Goal: Task Accomplishment & Management: Manage account settings

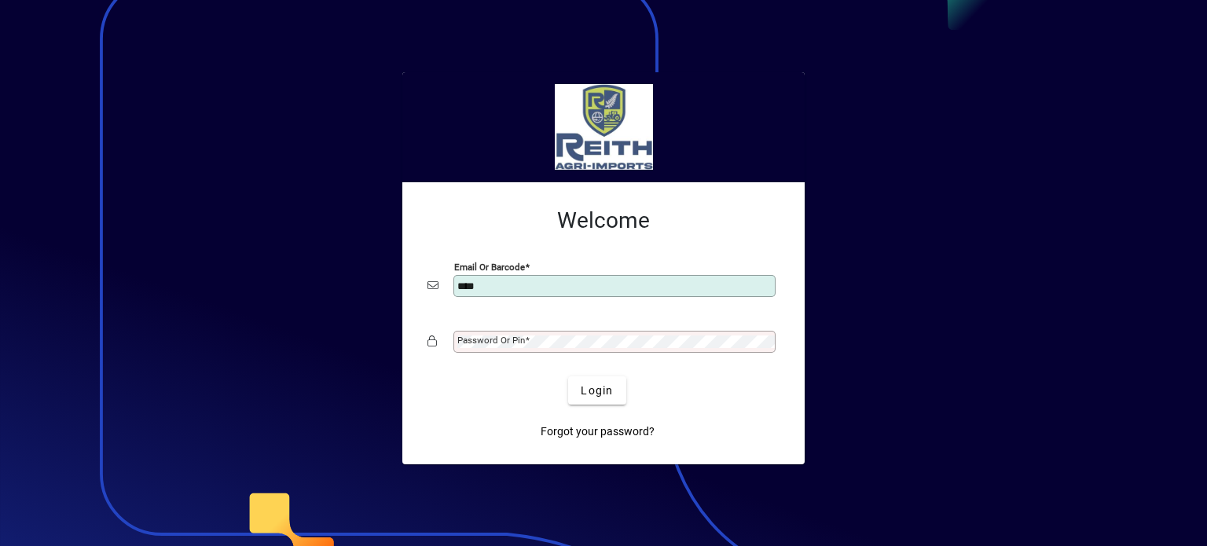
type input "**********"
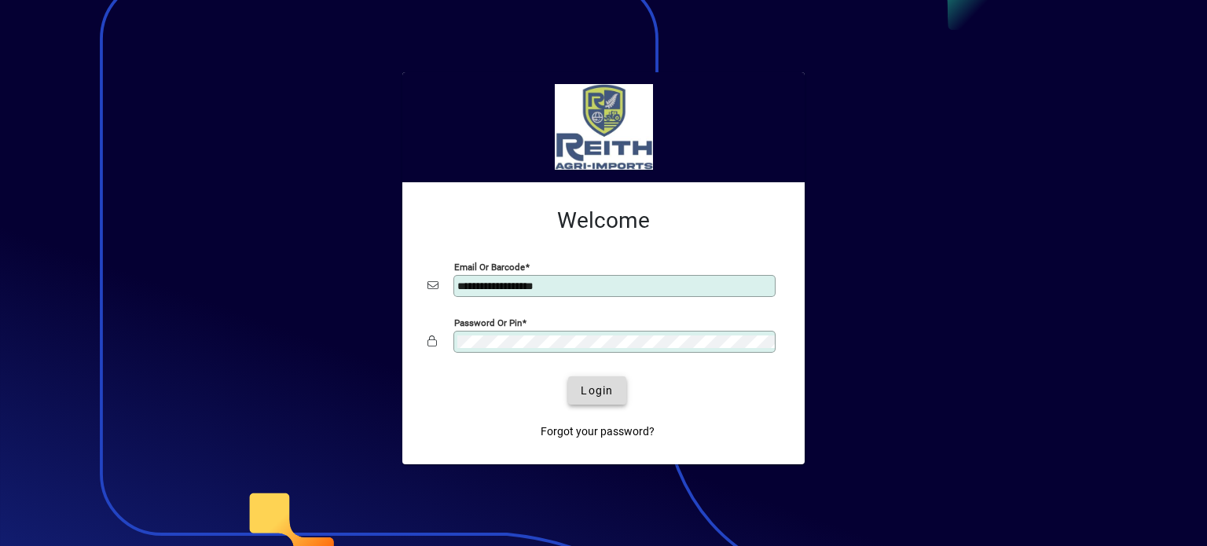
click at [582, 395] on span "Login" at bounding box center [597, 391] width 32 height 17
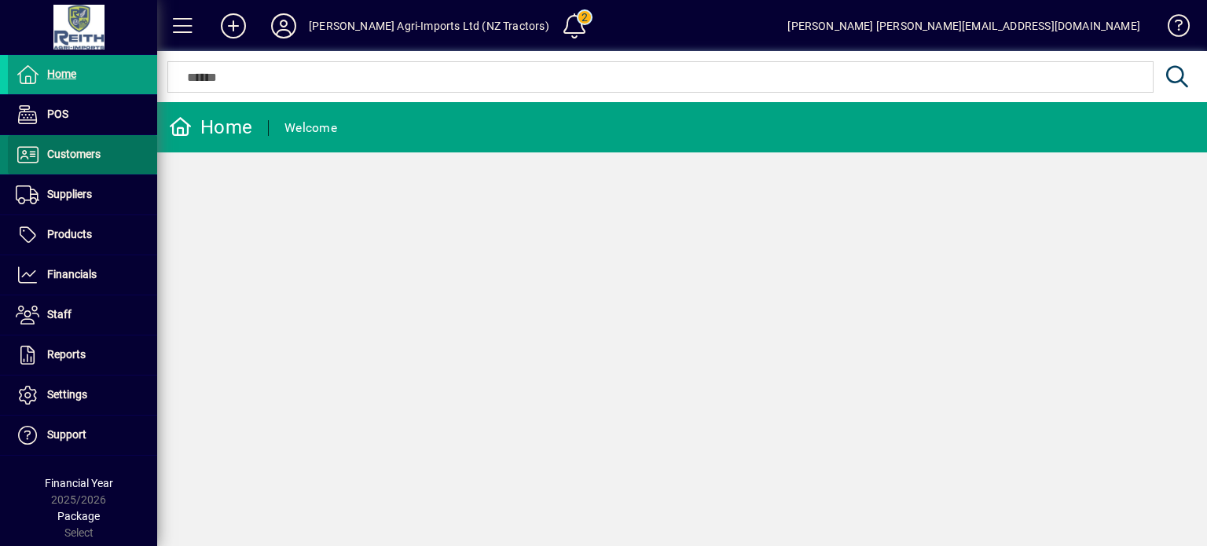
click at [52, 153] on span "Customers" at bounding box center [73, 154] width 53 height 13
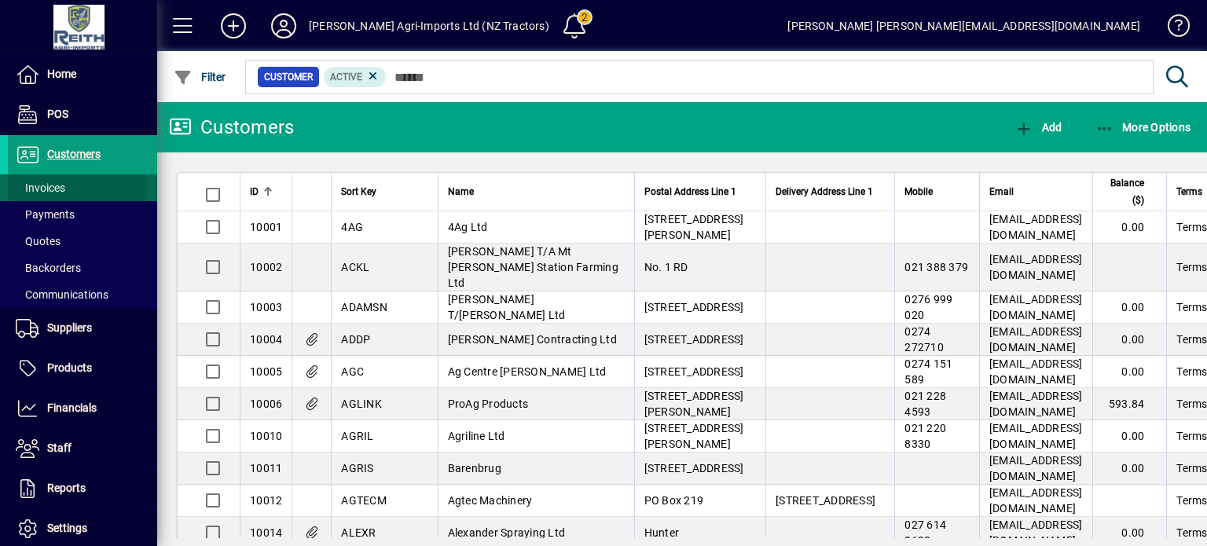
click at [40, 183] on span "Invoices" at bounding box center [41, 188] width 50 height 13
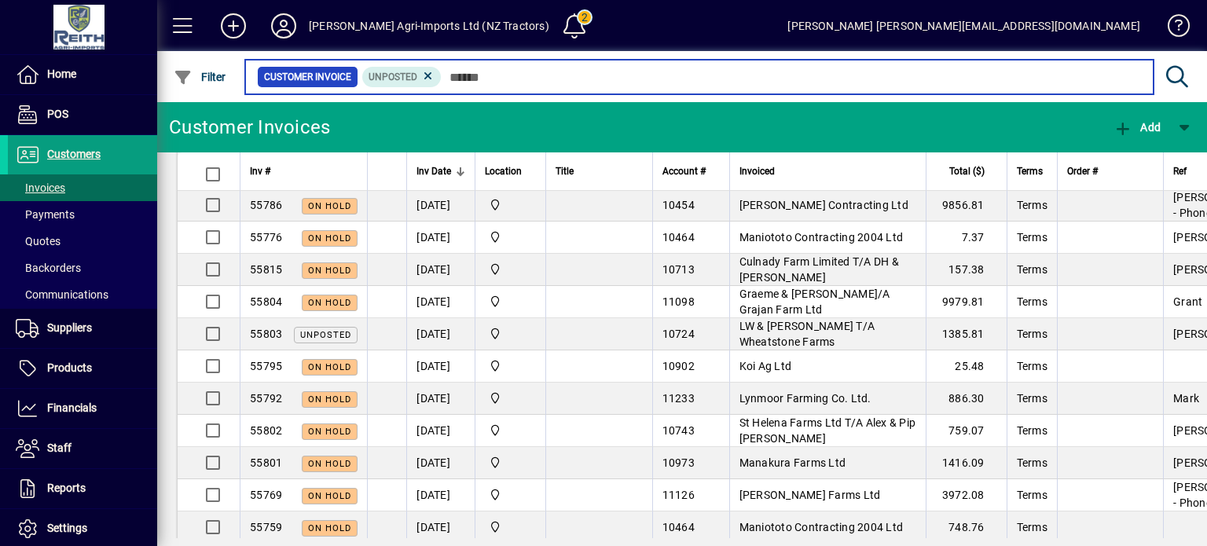
scroll to position [1100, 0]
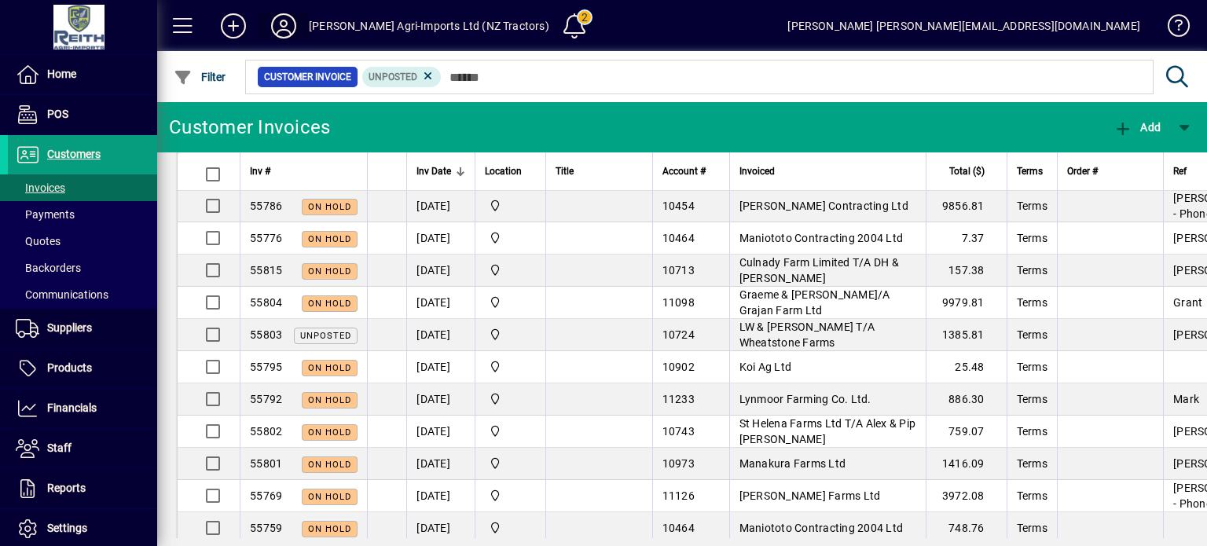
click at [296, 33] on icon at bounding box center [283, 25] width 31 height 25
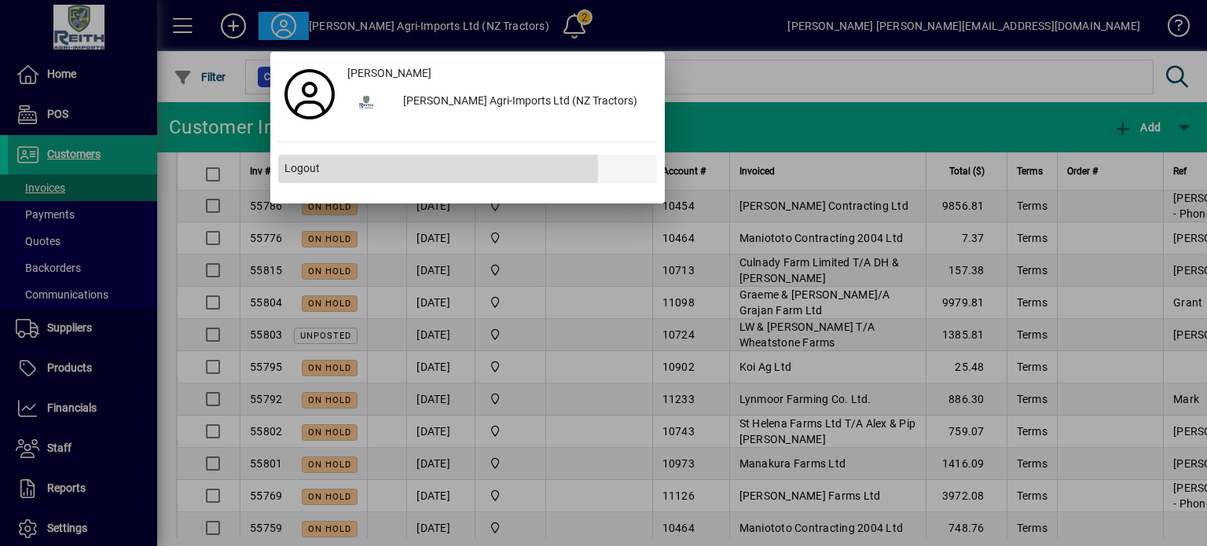
click at [295, 169] on span "Logout" at bounding box center [302, 168] width 35 height 17
